Goal: Navigation & Orientation: Find specific page/section

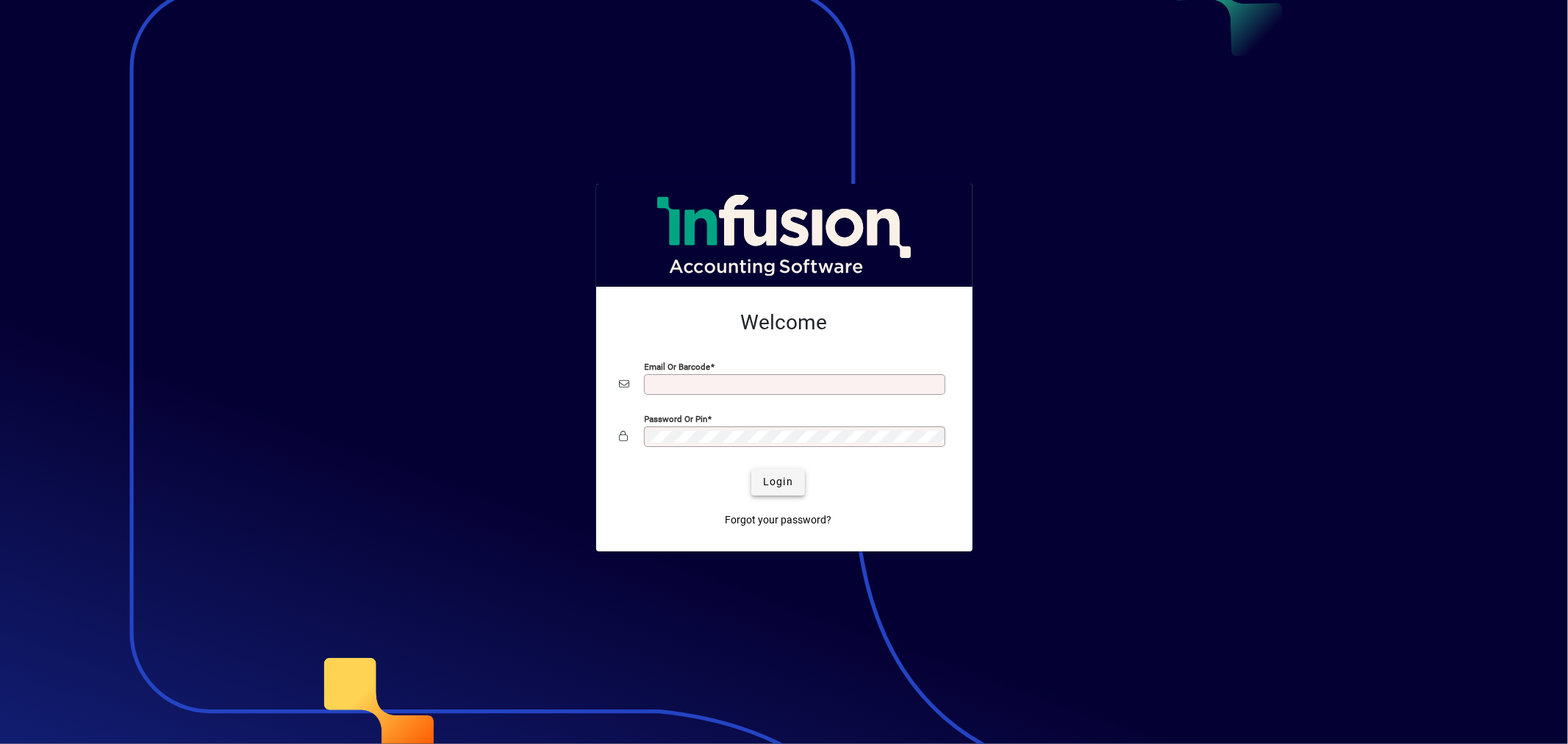
type input "**********"
click at [763, 476] on span "Login" at bounding box center [778, 482] width 30 height 15
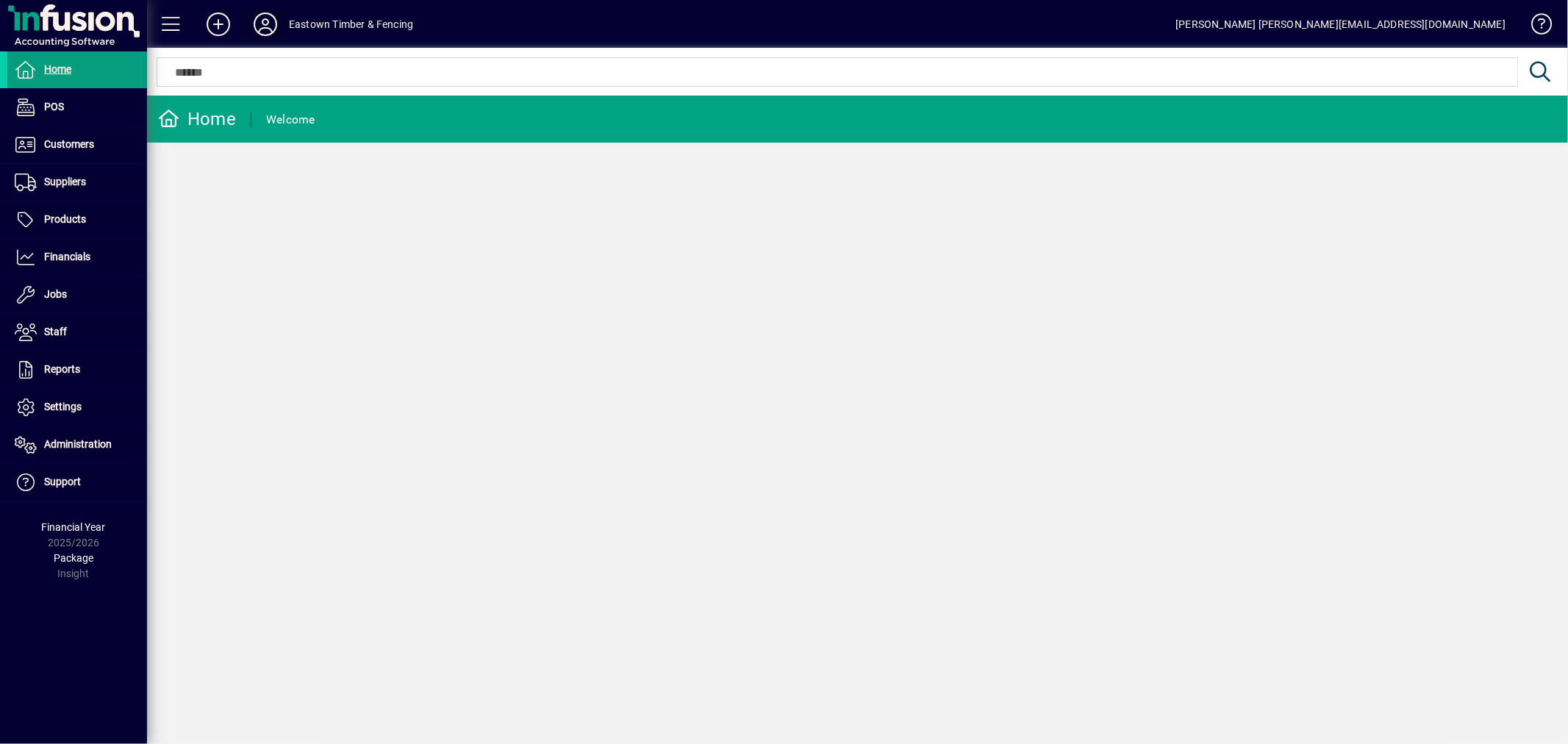
click at [267, 25] on icon at bounding box center [265, 24] width 30 height 24
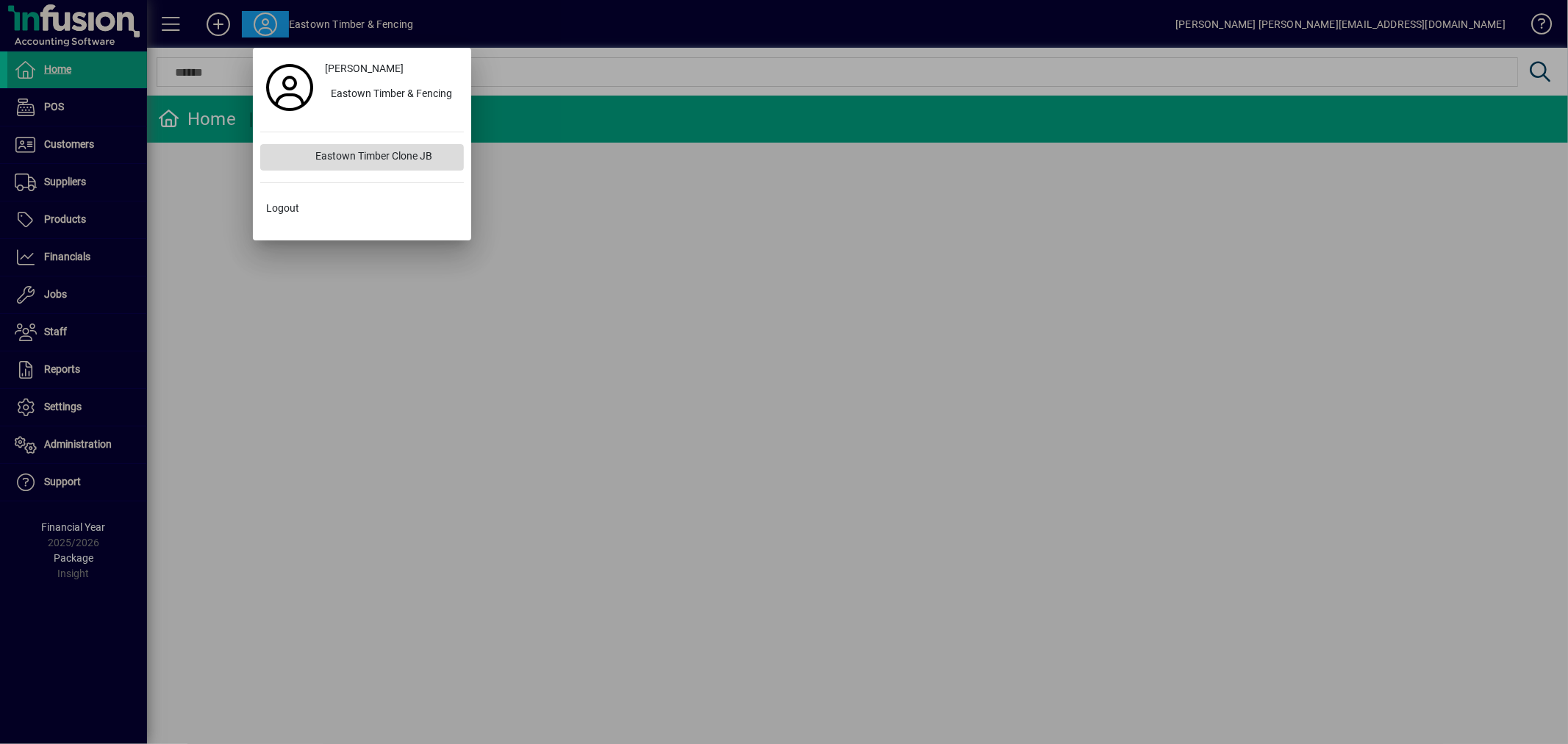
click at [432, 155] on div "Eastown Timber Clone JB" at bounding box center [383, 157] width 160 height 27
